Goal: Share content: Share content

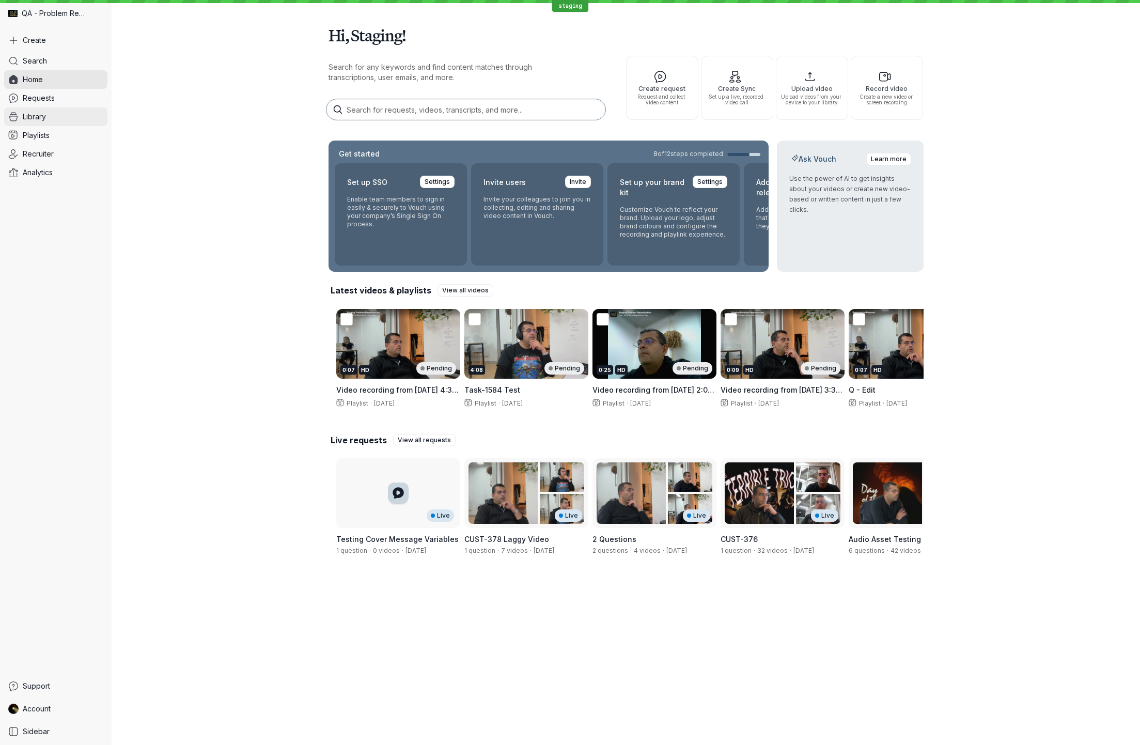
click at [49, 117] on link "Library" at bounding box center [55, 116] width 103 height 19
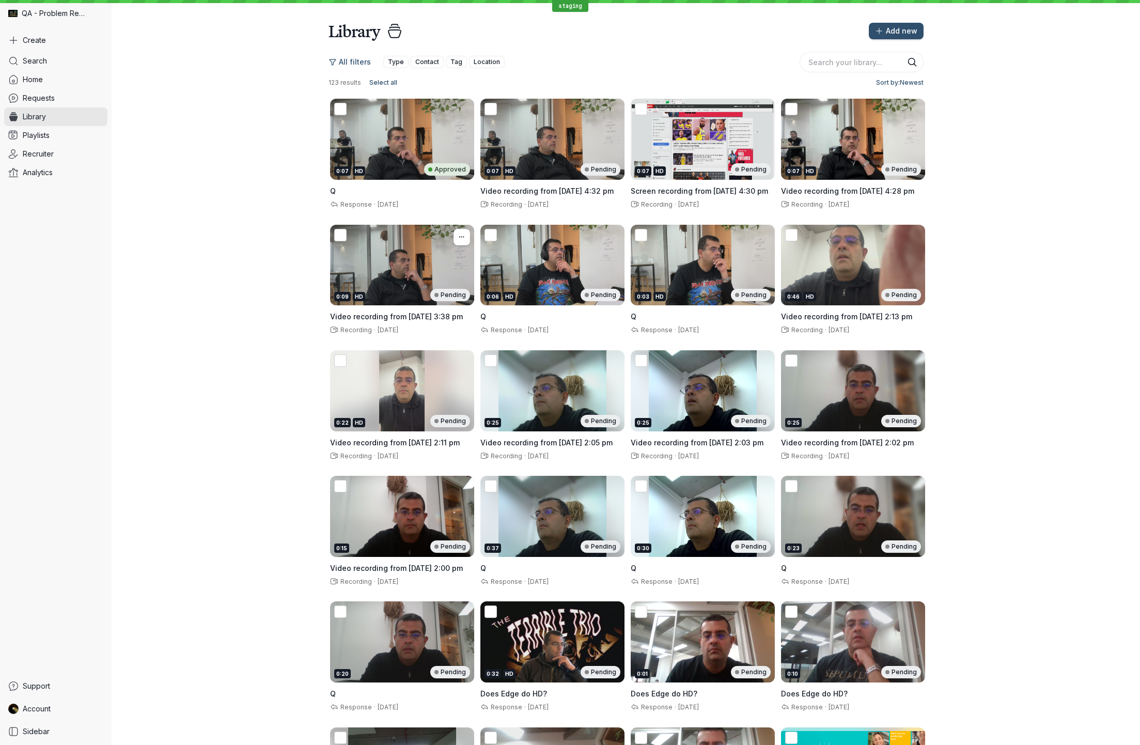
click at [389, 238] on div "0:09 HD Pending" at bounding box center [402, 265] width 144 height 81
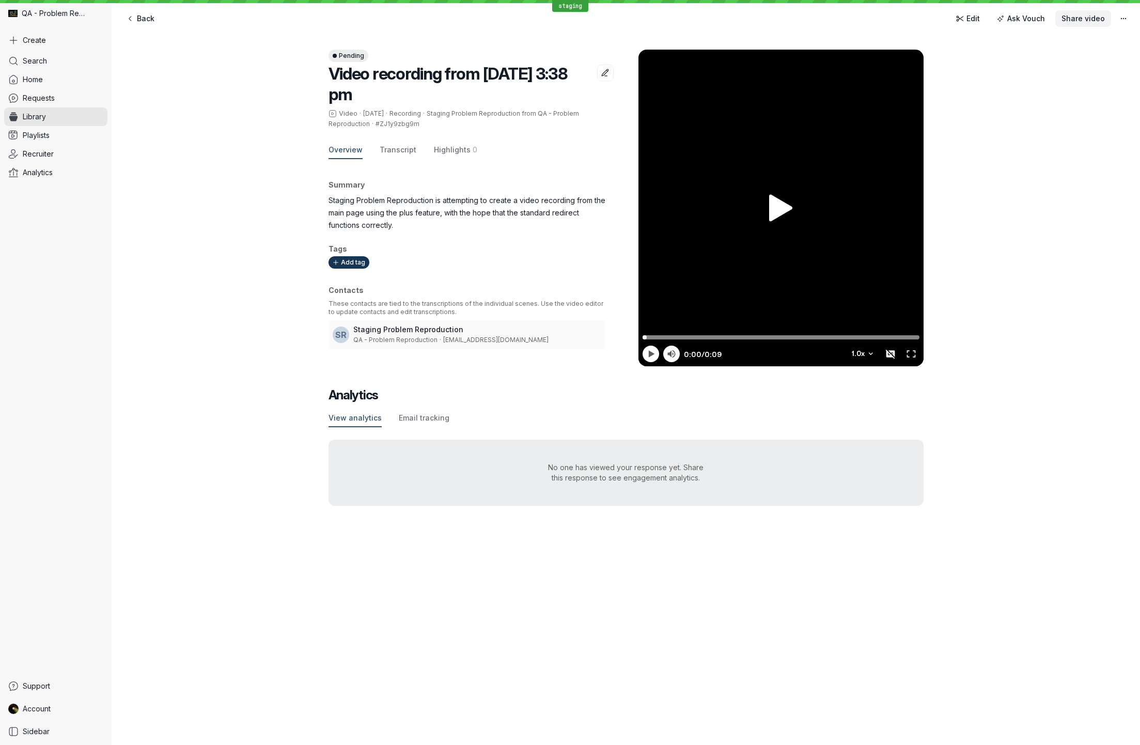
click at [1075, 18] on span "Share video" at bounding box center [1082, 18] width 43 height 10
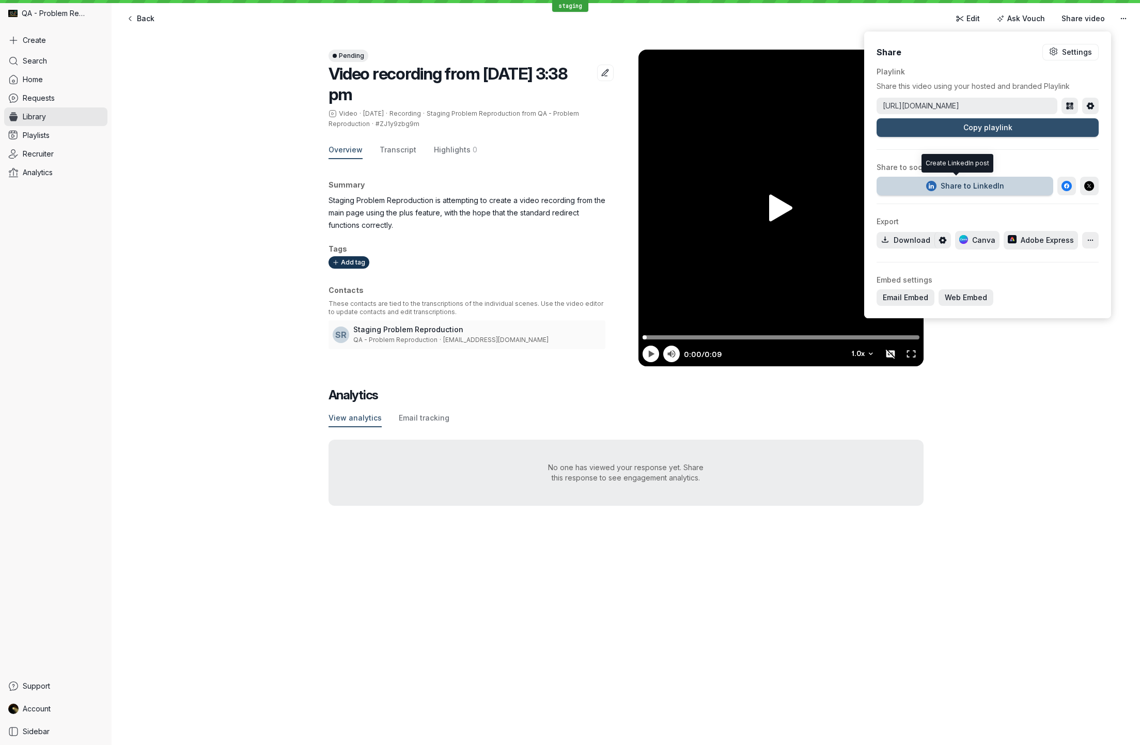
click at [944, 187] on div "Share to LinkedIn" at bounding box center [965, 186] width 78 height 10
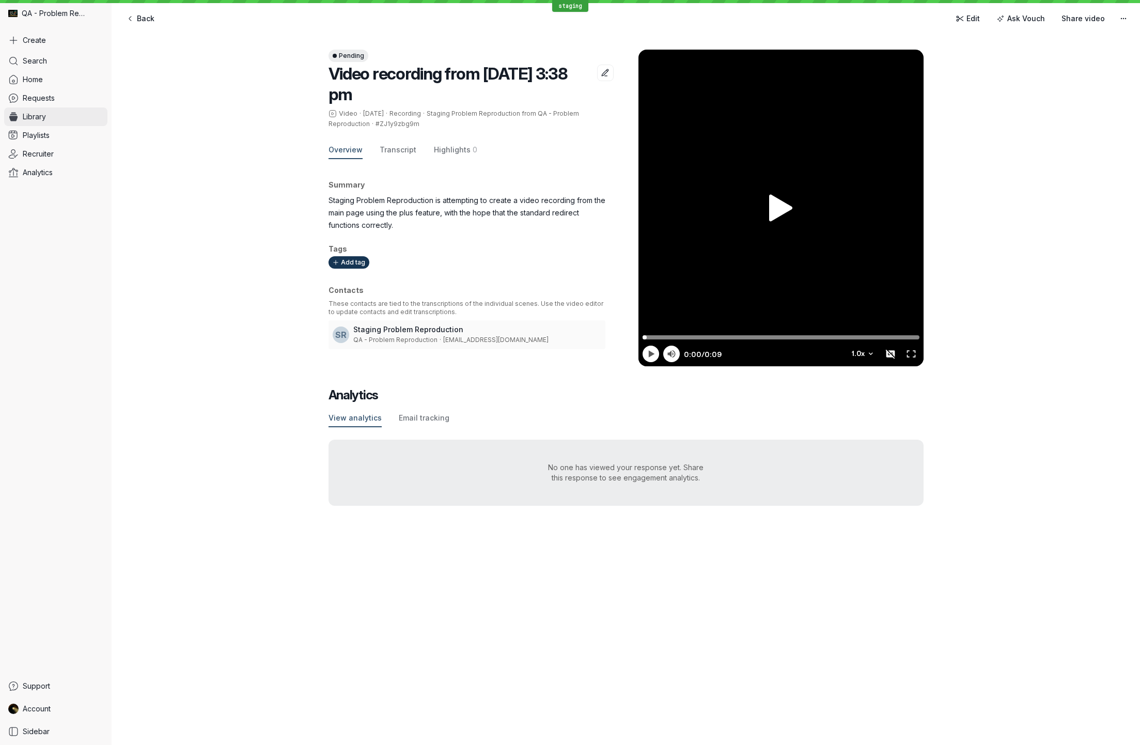
click at [54, 117] on link "Library" at bounding box center [55, 116] width 103 height 19
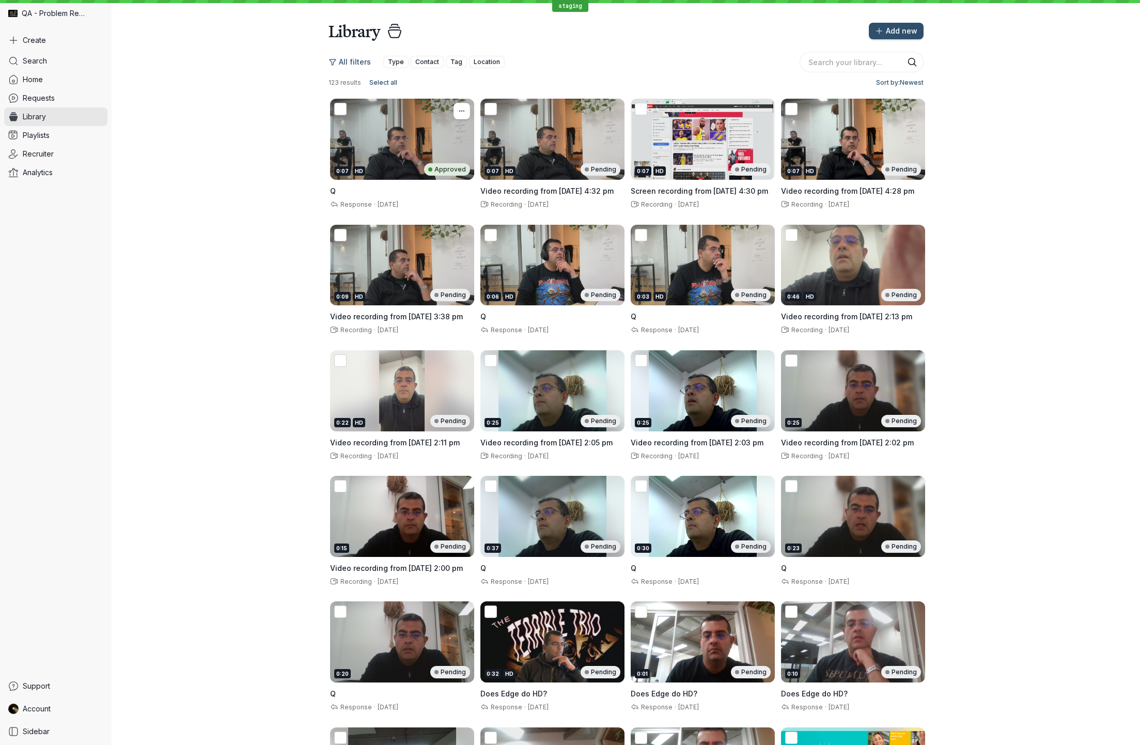
click at [399, 135] on div "0:07 HD Approved" at bounding box center [402, 139] width 144 height 81
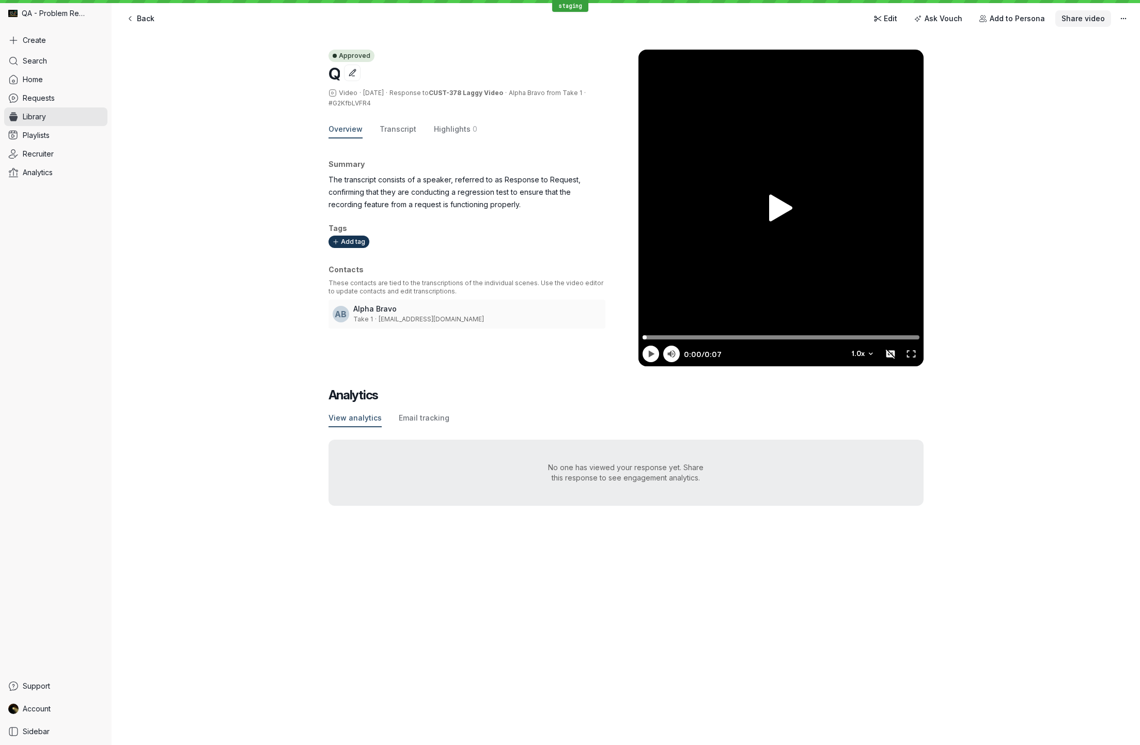
click at [1077, 17] on span "Share video" at bounding box center [1082, 18] width 43 height 10
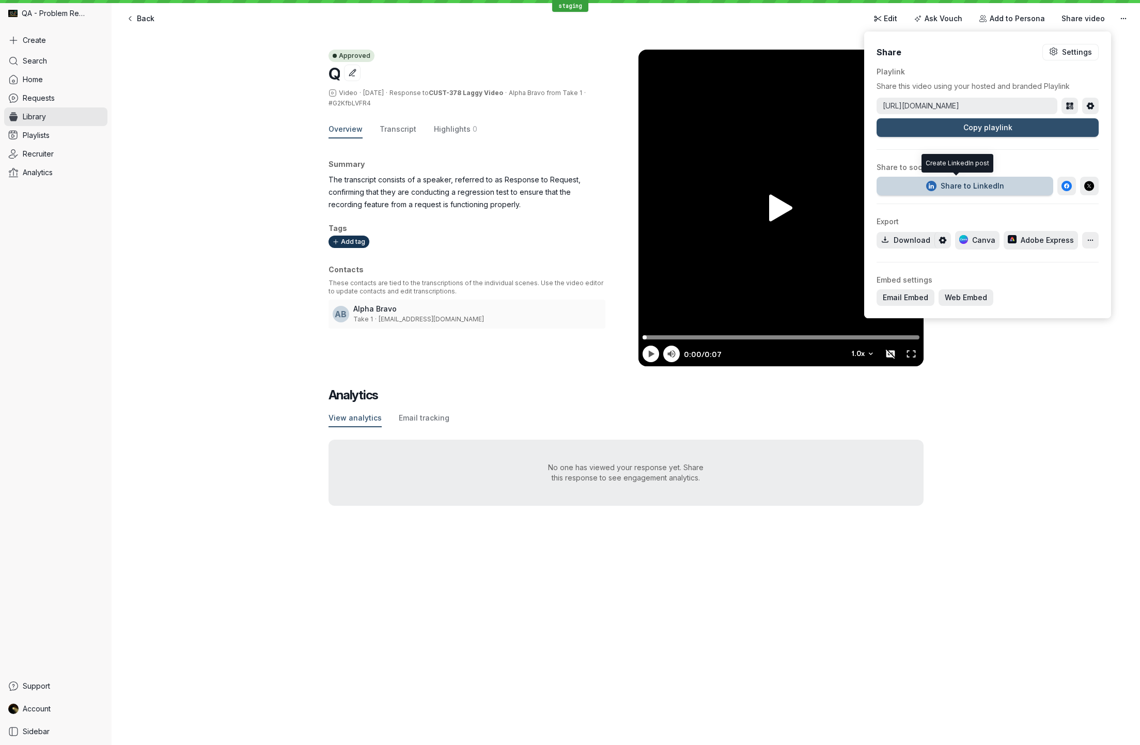
click at [958, 185] on div "Share to LinkedIn" at bounding box center [965, 186] width 78 height 10
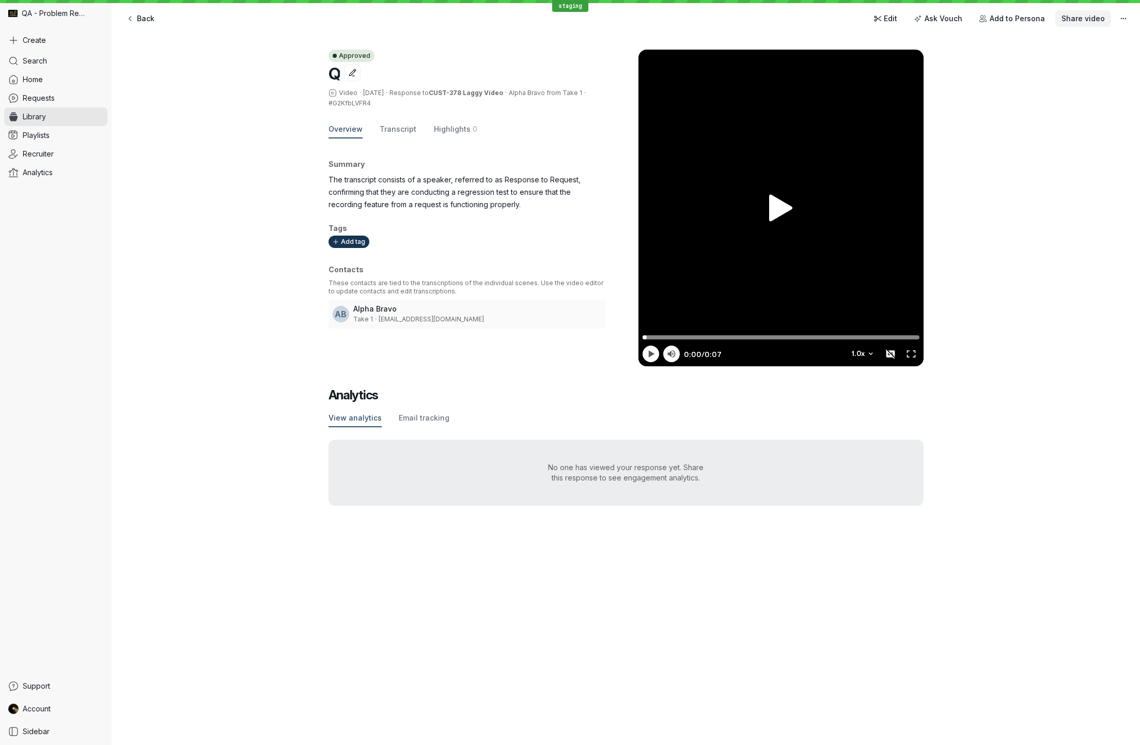
click at [1096, 22] on span "Share video" at bounding box center [1082, 18] width 43 height 10
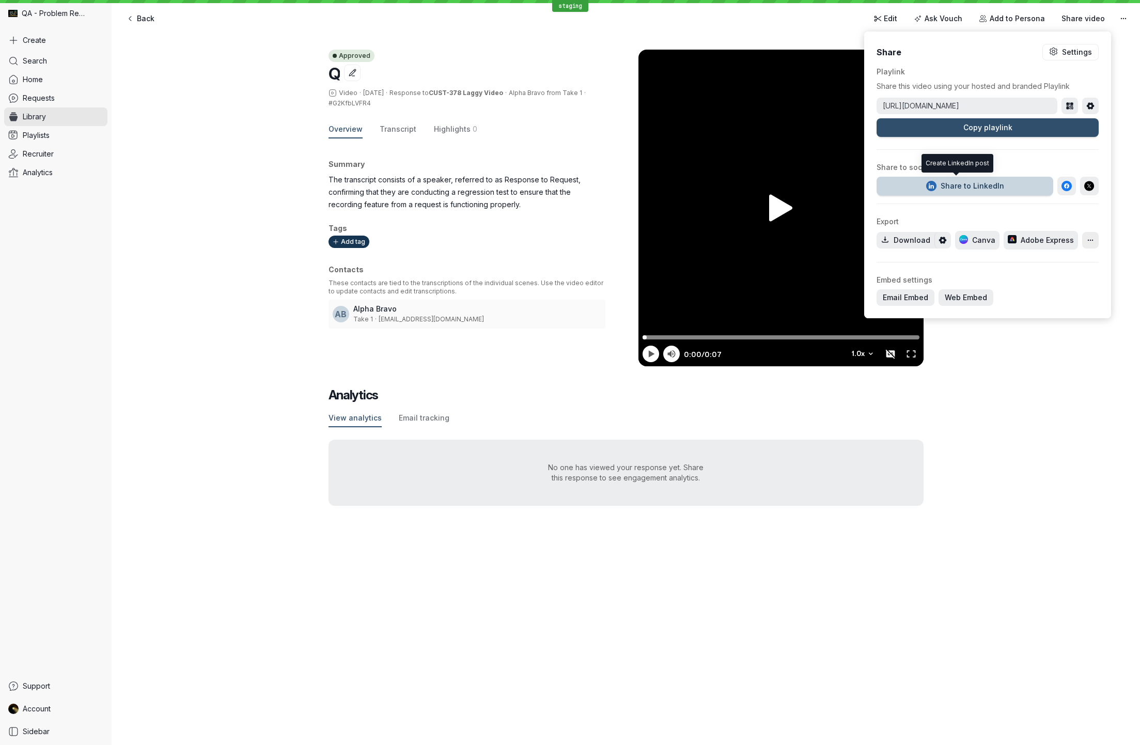
click at [978, 190] on div "Share to LinkedIn" at bounding box center [965, 186] width 78 height 10
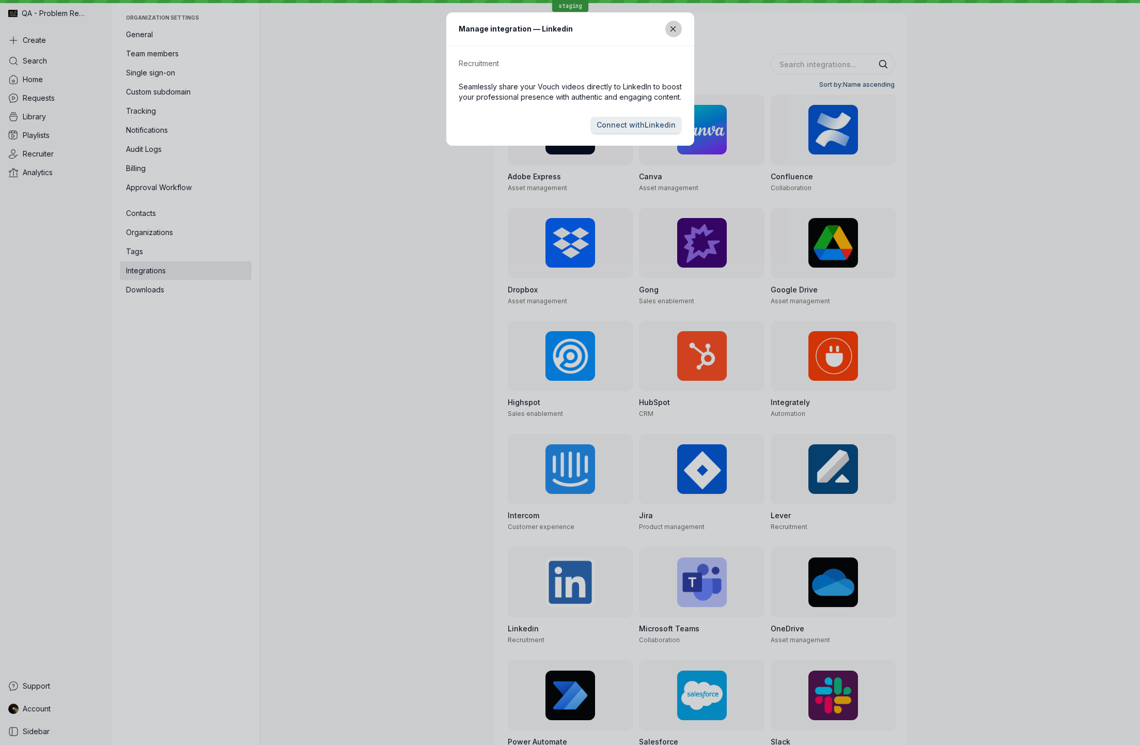
drag, startPoint x: 673, startPoint y: 28, endPoint x: 673, endPoint y: 36, distance: 7.7
click at [672, 28] on icon "Close modal" at bounding box center [673, 29] width 9 height 9
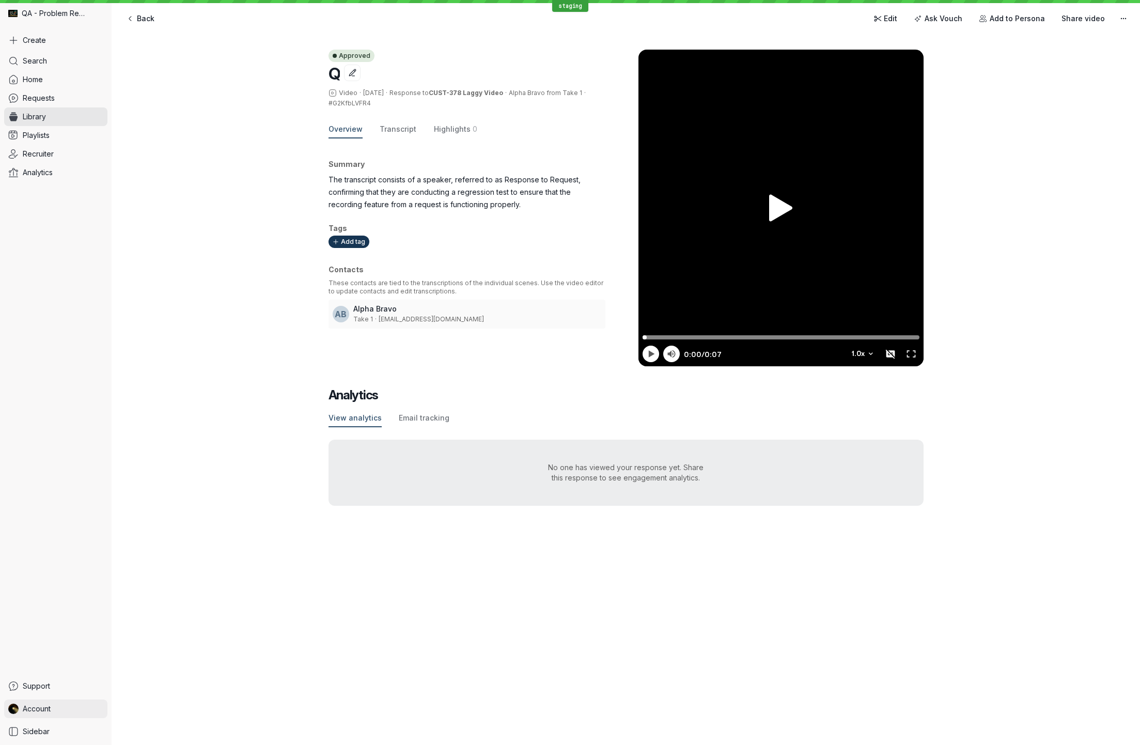
click at [58, 706] on link "Account" at bounding box center [55, 708] width 103 height 19
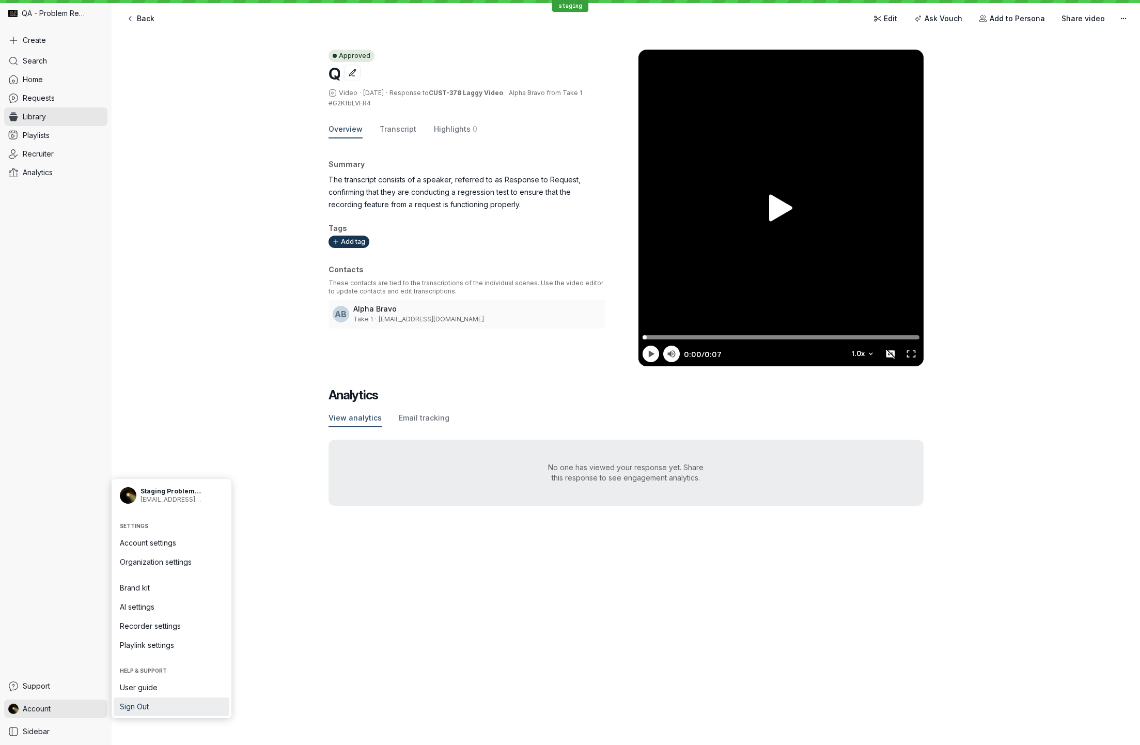
click at [149, 704] on span "Sign Out" at bounding box center [171, 706] width 103 height 10
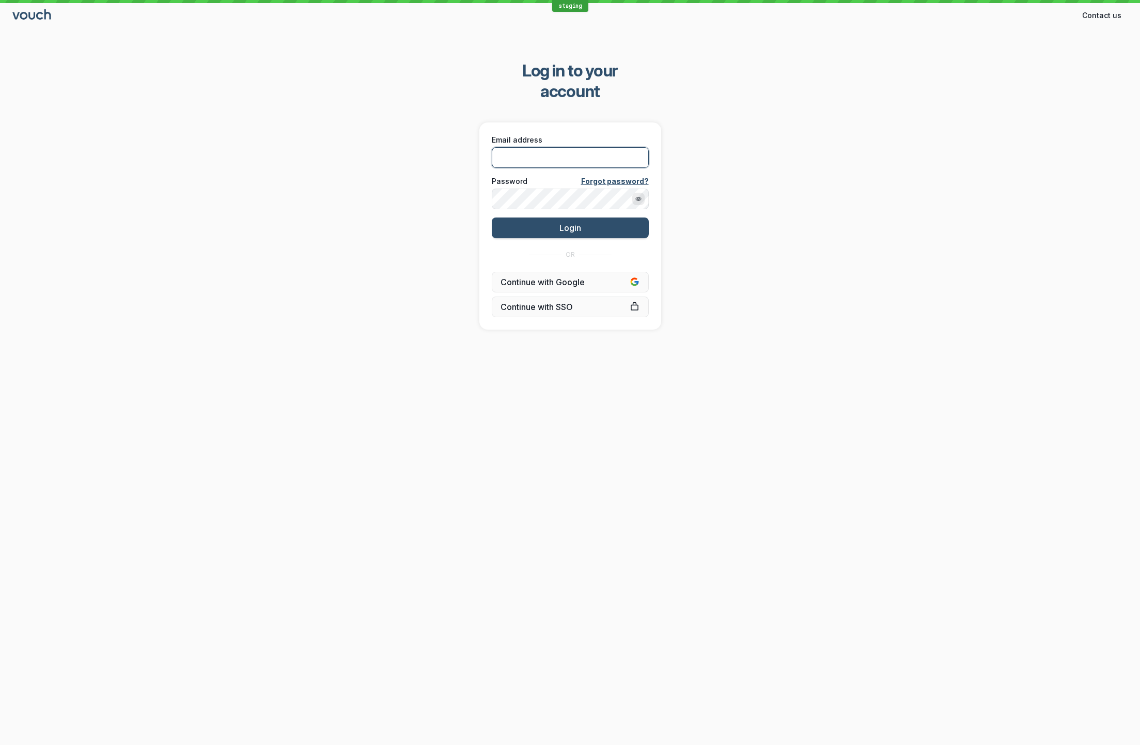
click at [569, 147] on input "Email address" at bounding box center [570, 157] width 157 height 21
type input "[EMAIL_ADDRESS][DOMAIN_NAME]"
